Goal: Information Seeking & Learning: Learn about a topic

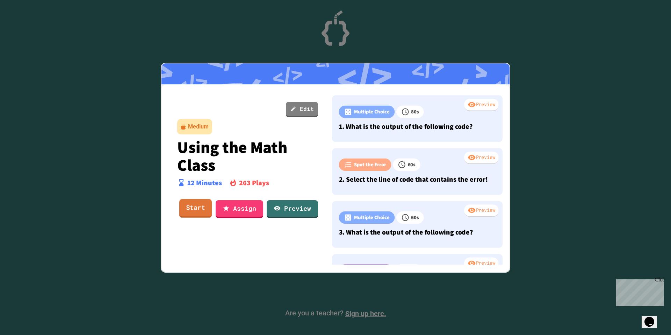
click at [189, 210] on link "Start" at bounding box center [195, 208] width 33 height 19
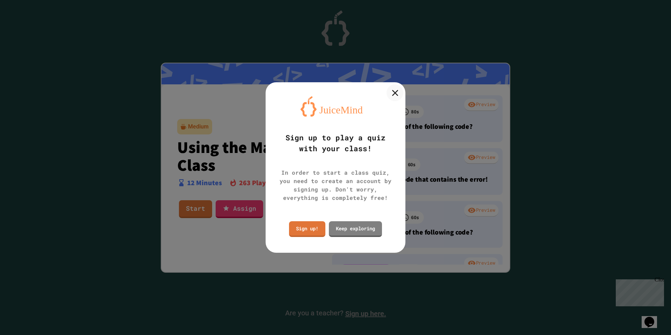
click at [396, 93] on icon at bounding box center [395, 92] width 6 height 6
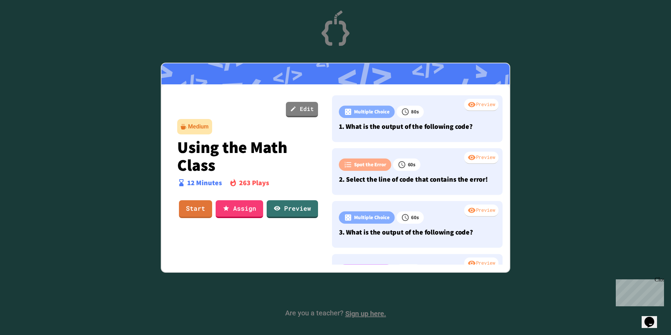
click at [659, 280] on div "Close" at bounding box center [659, 280] width 9 height 9
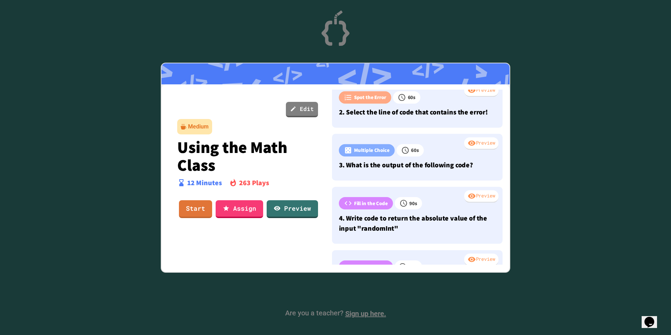
scroll to position [70, 0]
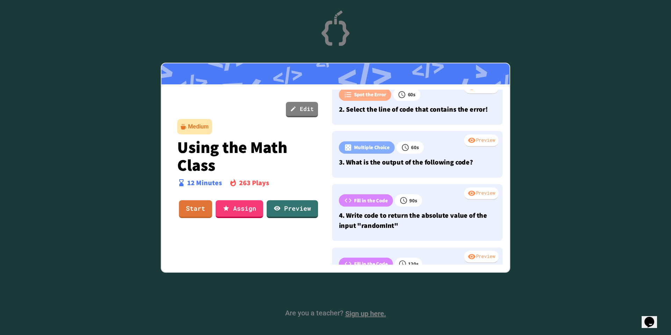
click at [355, 314] on div at bounding box center [335, 167] width 671 height 335
click at [361, 313] on div at bounding box center [335, 167] width 671 height 335
click at [203, 206] on link "Start" at bounding box center [195, 208] width 31 height 19
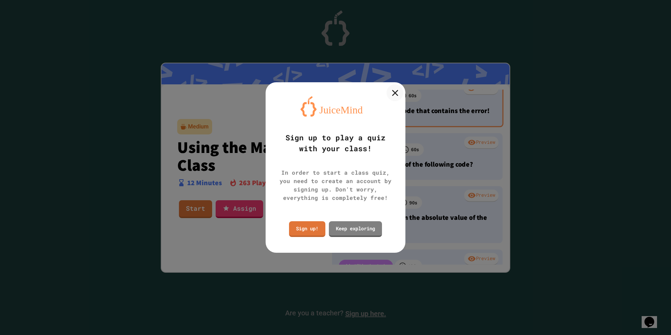
drag, startPoint x: 394, startPoint y: 93, endPoint x: 386, endPoint y: 99, distance: 10.2
click at [394, 93] on icon at bounding box center [395, 92] width 10 height 10
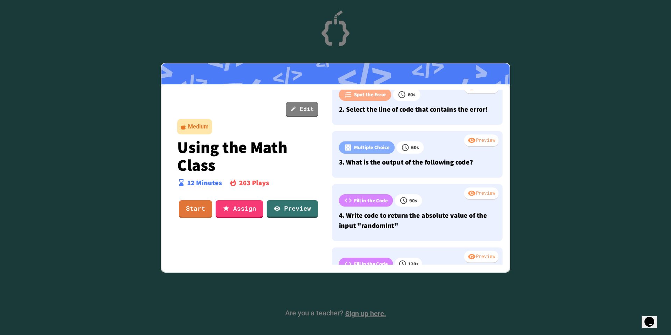
scroll to position [3, 0]
click at [362, 317] on div at bounding box center [335, 167] width 671 height 335
click at [363, 314] on div at bounding box center [335, 167] width 671 height 335
click at [362, 316] on div at bounding box center [335, 167] width 671 height 335
click at [361, 315] on div at bounding box center [335, 167] width 671 height 335
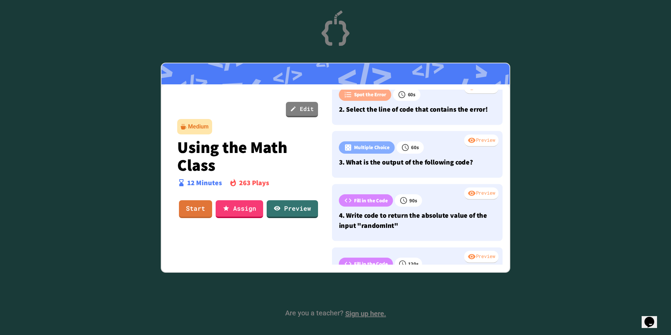
click at [361, 313] on div at bounding box center [335, 167] width 671 height 335
click at [361, 314] on div at bounding box center [335, 167] width 671 height 335
click at [357, 306] on div at bounding box center [335, 167] width 671 height 335
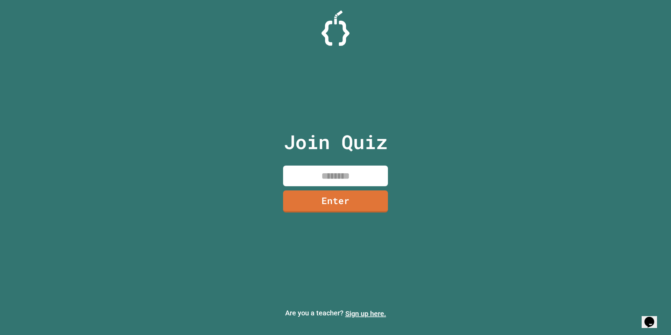
click at [361, 313] on link "Sign up here." at bounding box center [365, 313] width 41 height 8
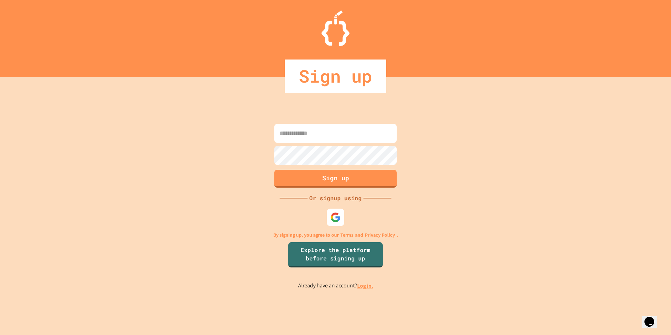
type input "**********"
click at [342, 179] on button "Sign up" at bounding box center [335, 177] width 125 height 18
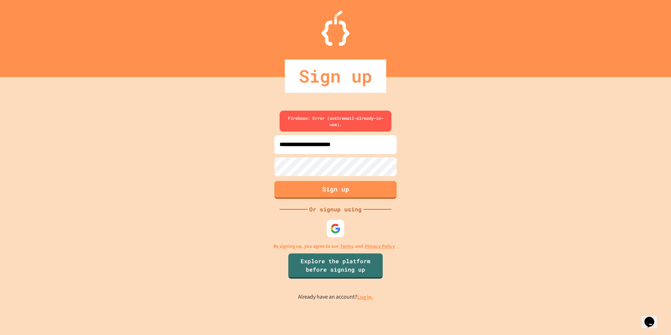
click at [362, 294] on link "Log in." at bounding box center [365, 296] width 16 height 7
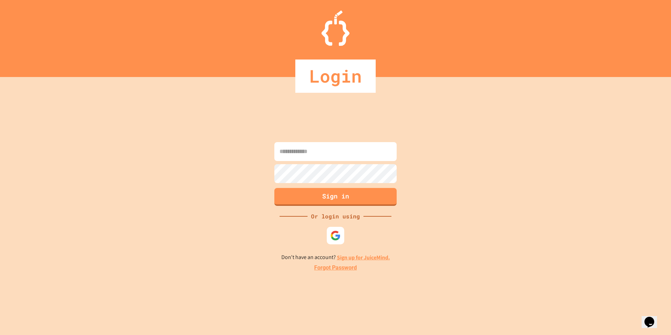
click at [327, 161] on div at bounding box center [336, 161] width 126 height 1
click at [326, 155] on input at bounding box center [335, 151] width 122 height 19
click at [324, 154] on input at bounding box center [335, 151] width 122 height 19
type input "**********"
click at [306, 200] on button "Sign in" at bounding box center [335, 196] width 125 height 18
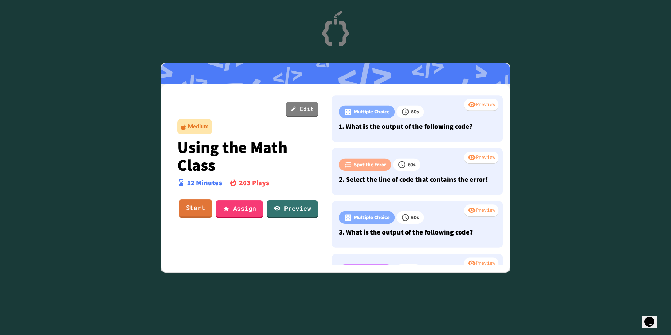
click at [204, 209] on link "Start" at bounding box center [196, 208] width 34 height 19
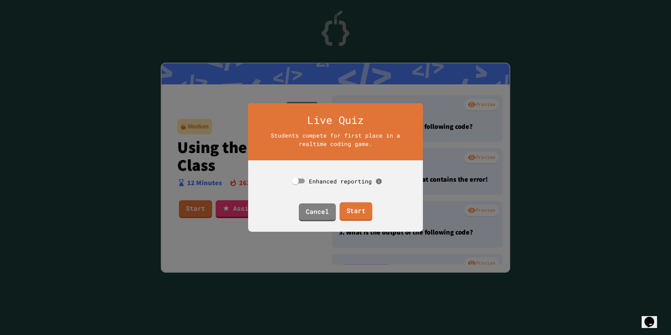
click at [355, 209] on link "Start" at bounding box center [355, 211] width 33 height 19
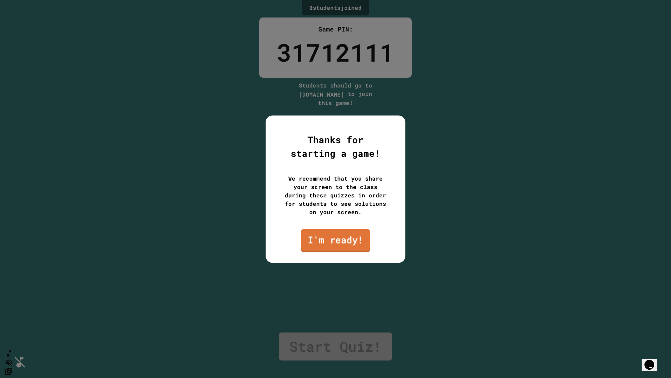
click at [333, 232] on link "I'm ready!" at bounding box center [335, 240] width 69 height 23
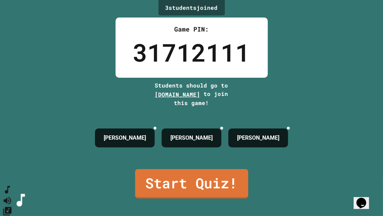
click at [13, 195] on button "SpeedDial basic example" at bounding box center [7, 189] width 10 height 10
click at [10, 194] on icon "SpeedDial basic example" at bounding box center [7, 190] width 5 height 8
click at [9, 195] on icon "SpeedDial basic example" at bounding box center [7, 190] width 10 height 10
click at [9, 195] on button "SpeedDial basic example" at bounding box center [7, 189] width 10 height 10
click at [13, 195] on icon "SpeedDial basic example" at bounding box center [7, 190] width 10 height 10
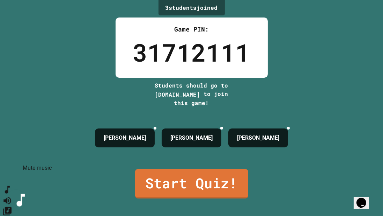
click at [13, 195] on icon "Mute music" at bounding box center [7, 200] width 10 height 10
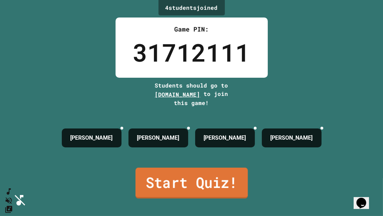
click at [217, 178] on link "Start Quiz!" at bounding box center [192, 182] width 113 height 31
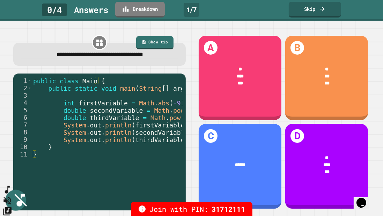
click at [13, 195] on icon "SpeedDial basic example" at bounding box center [7, 190] width 10 height 10
click at [13, 195] on icon "Unmute music" at bounding box center [7, 200] width 10 height 10
click at [13, 206] on icon "Change Music" at bounding box center [7, 211] width 10 height 10
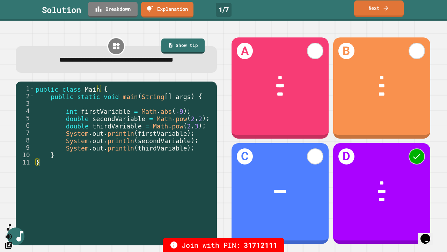
click at [389, 7] on icon at bounding box center [386, 7] width 7 height 7
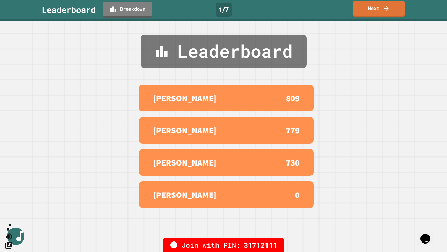
click at [385, 11] on icon at bounding box center [386, 8] width 7 height 7
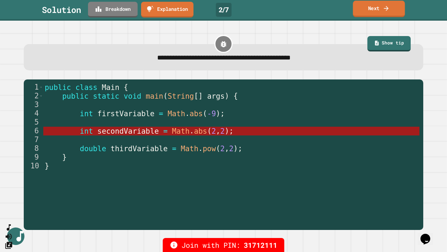
click at [383, 13] on link "Next" at bounding box center [379, 9] width 52 height 16
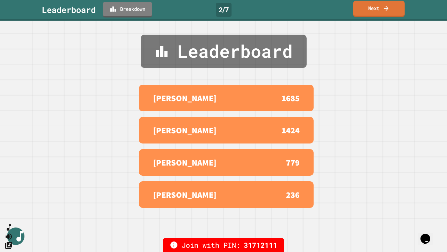
click at [371, 10] on link "Next" at bounding box center [379, 9] width 52 height 16
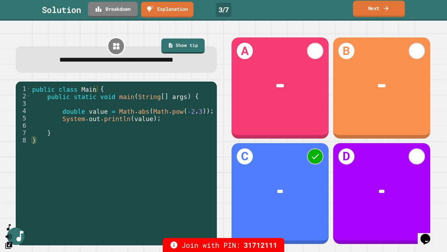
click at [371, 6] on link "Next" at bounding box center [379, 9] width 52 height 16
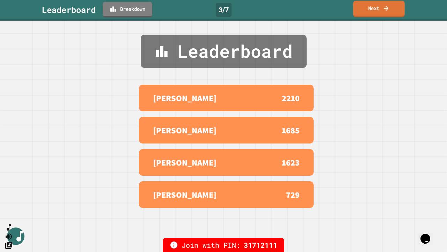
click at [373, 8] on link "Next" at bounding box center [379, 9] width 52 height 16
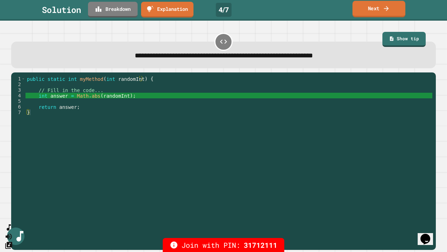
click at [392, 10] on link "Next" at bounding box center [379, 9] width 53 height 16
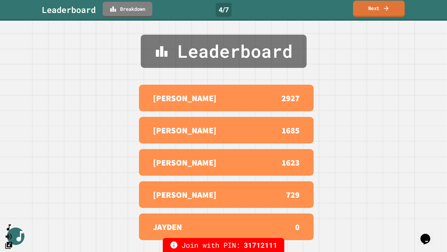
click at [382, 10] on link "Next" at bounding box center [379, 9] width 52 height 16
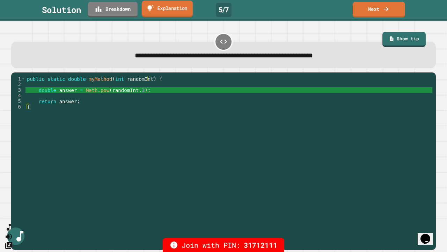
click at [169, 6] on link "Explanation" at bounding box center [167, 9] width 51 height 16
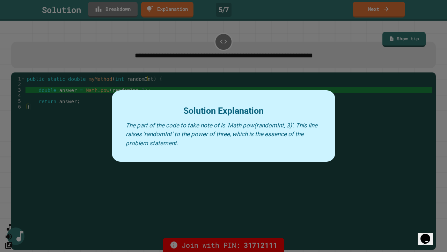
click at [382, 17] on div at bounding box center [223, 126] width 447 height 252
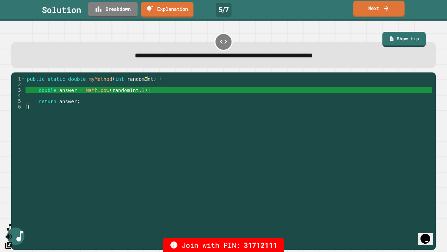
click at [382, 13] on link "Next" at bounding box center [378, 9] width 51 height 16
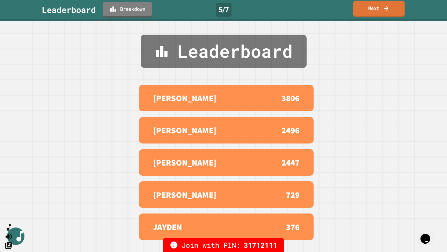
click at [374, 10] on link "Next" at bounding box center [379, 9] width 52 height 16
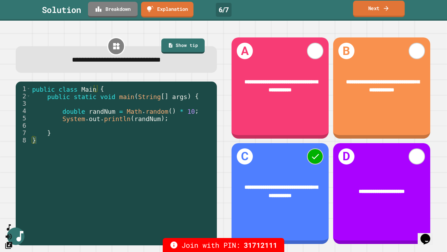
click at [375, 3] on link "Next" at bounding box center [379, 9] width 52 height 16
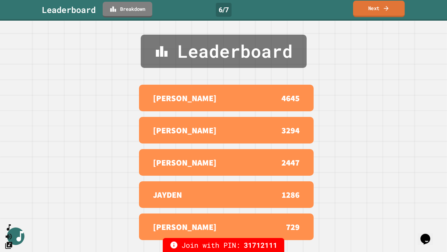
click at [379, 3] on link "Next" at bounding box center [379, 9] width 52 height 16
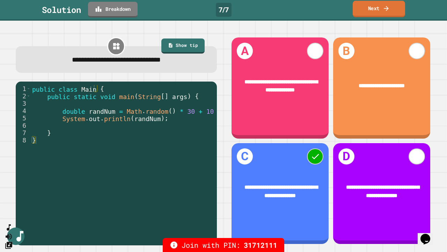
click at [375, 9] on link "Next" at bounding box center [379, 9] width 52 height 16
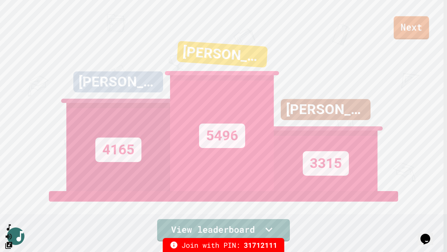
click at [414, 31] on link "Next" at bounding box center [411, 27] width 35 height 23
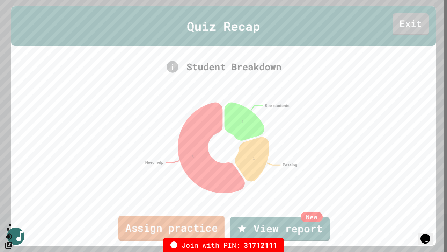
click at [197, 224] on link "Assign practice" at bounding box center [172, 227] width 106 height 25
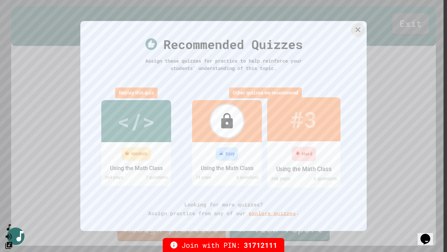
click at [304, 123] on div "#3" at bounding box center [304, 118] width 27 height 33
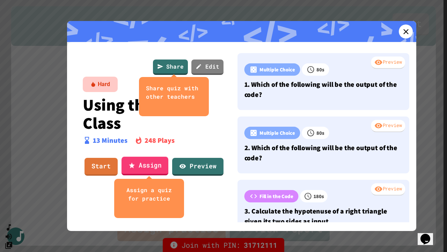
click at [152, 165] on link "Assign" at bounding box center [145, 166] width 47 height 19
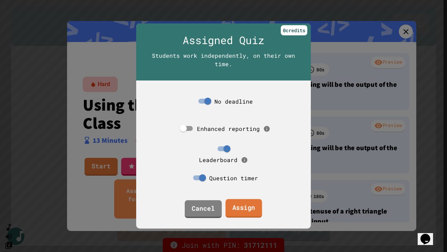
click at [232, 203] on link "Assign" at bounding box center [244, 208] width 37 height 19
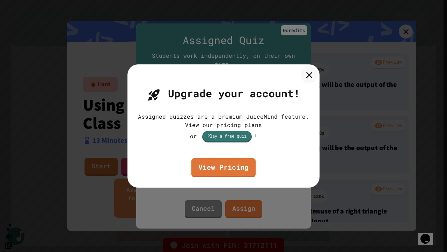
click at [309, 75] on icon at bounding box center [309, 75] width 6 height 6
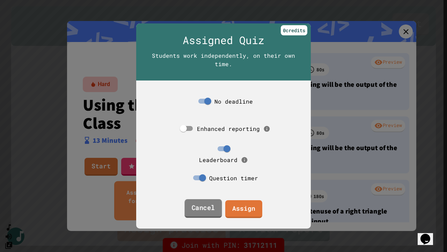
click at [206, 201] on link "Cancel" at bounding box center [203, 208] width 37 height 19
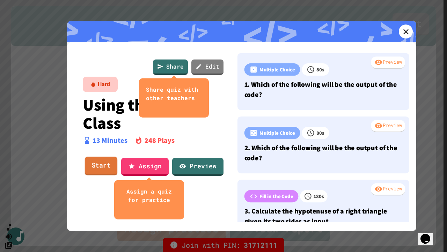
click at [108, 168] on link "Start" at bounding box center [101, 166] width 33 height 19
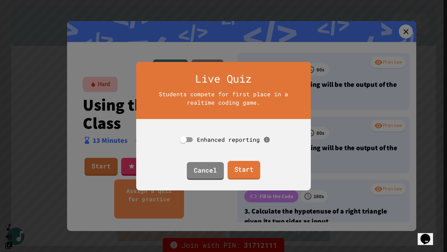
click at [245, 164] on link "Start" at bounding box center [244, 169] width 33 height 19
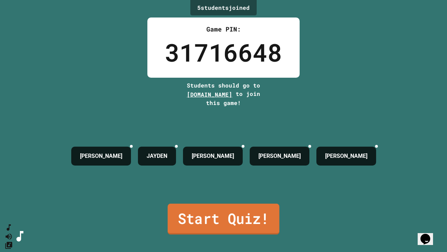
click at [248, 210] on link "Start Quiz!" at bounding box center [224, 218] width 112 height 31
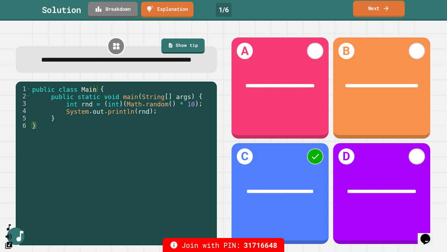
click at [377, 10] on link "Next" at bounding box center [379, 9] width 52 height 16
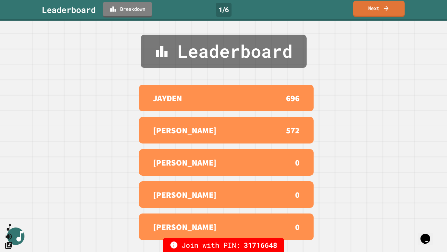
click at [380, 11] on link "Next" at bounding box center [379, 9] width 52 height 16
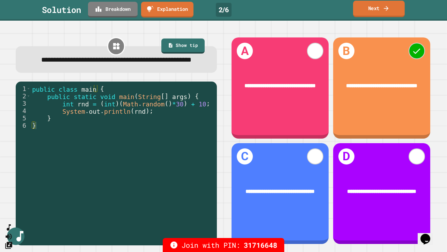
click at [371, 10] on link "Next" at bounding box center [379, 9] width 52 height 16
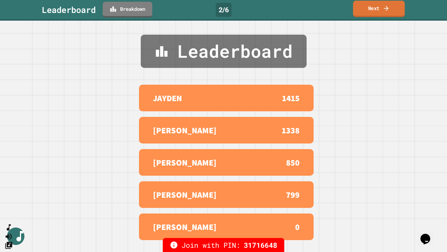
click at [369, 9] on link "Next" at bounding box center [379, 9] width 52 height 16
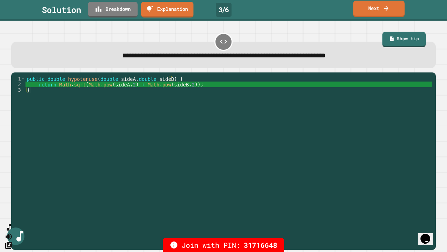
click at [374, 8] on link "Next" at bounding box center [379, 9] width 52 height 16
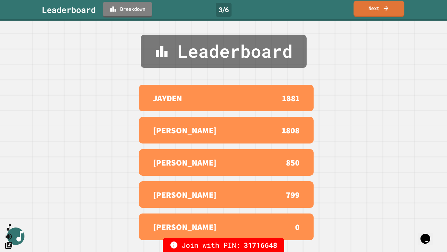
click at [371, 15] on link "Next" at bounding box center [379, 9] width 51 height 16
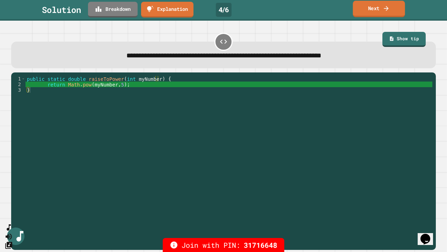
click at [358, 10] on link "Next" at bounding box center [379, 9] width 52 height 16
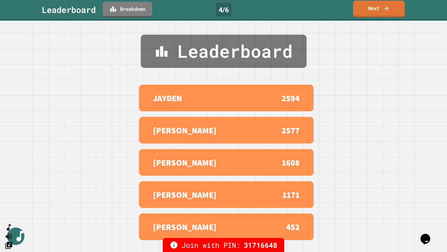
click at [382, 9] on link "Next" at bounding box center [379, 9] width 52 height 16
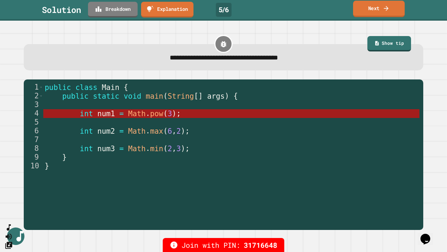
click at [366, 8] on link "Next" at bounding box center [379, 9] width 52 height 16
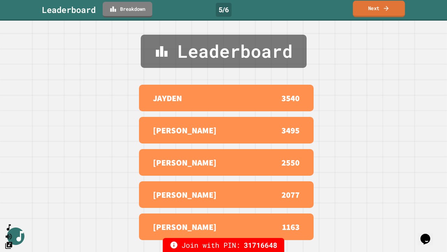
click at [362, 10] on link "Next" at bounding box center [379, 9] width 52 height 16
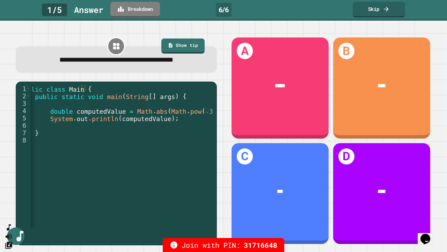
scroll to position [0, 13]
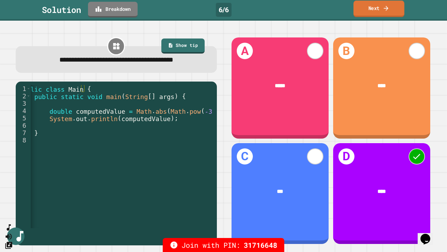
click at [359, 14] on link "Next" at bounding box center [379, 9] width 51 height 16
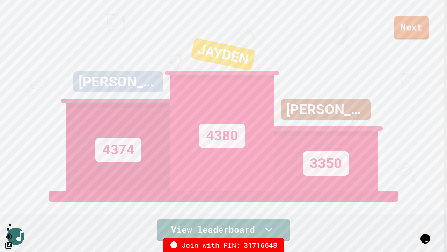
click at [414, 26] on link "Next" at bounding box center [411, 27] width 35 height 23
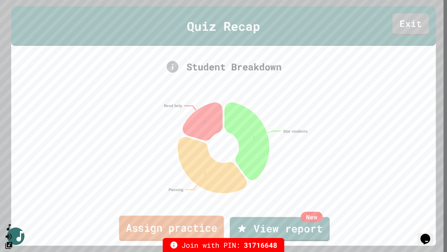
click at [206, 229] on link "Assign practice" at bounding box center [171, 227] width 105 height 25
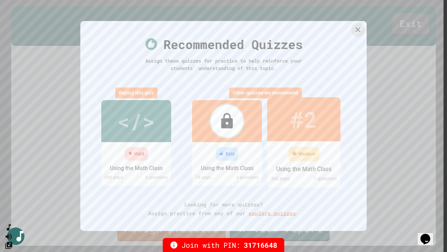
click at [290, 129] on div "#2" at bounding box center [303, 119] width 73 height 44
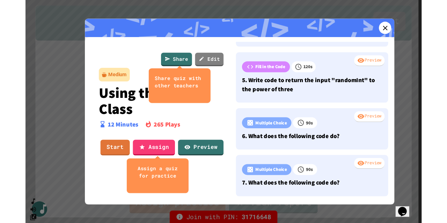
scroll to position [219, 0]
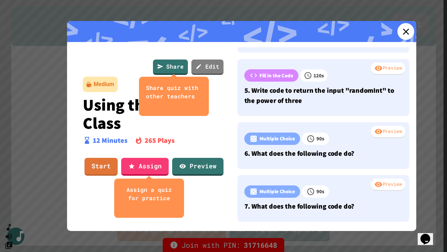
click at [404, 34] on icon at bounding box center [406, 31] width 10 height 10
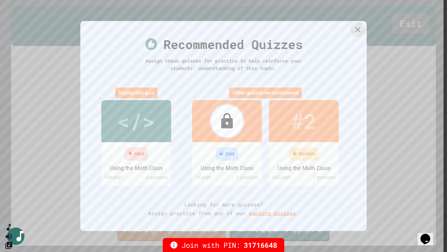
click at [362, 31] on icon at bounding box center [358, 29] width 9 height 9
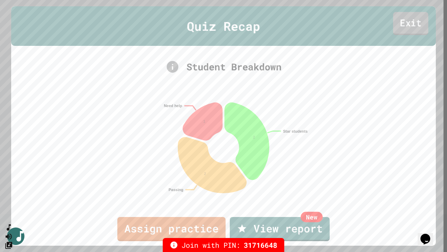
click at [402, 22] on link "Exit" at bounding box center [410, 23] width 35 height 23
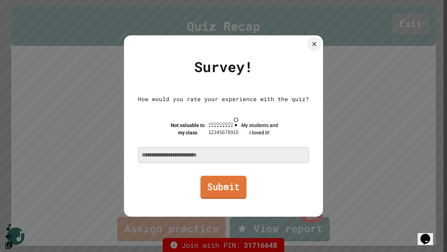
click at [236, 191] on link "Submit" at bounding box center [224, 186] width 46 height 23
